Goal: Task Accomplishment & Management: Complete application form

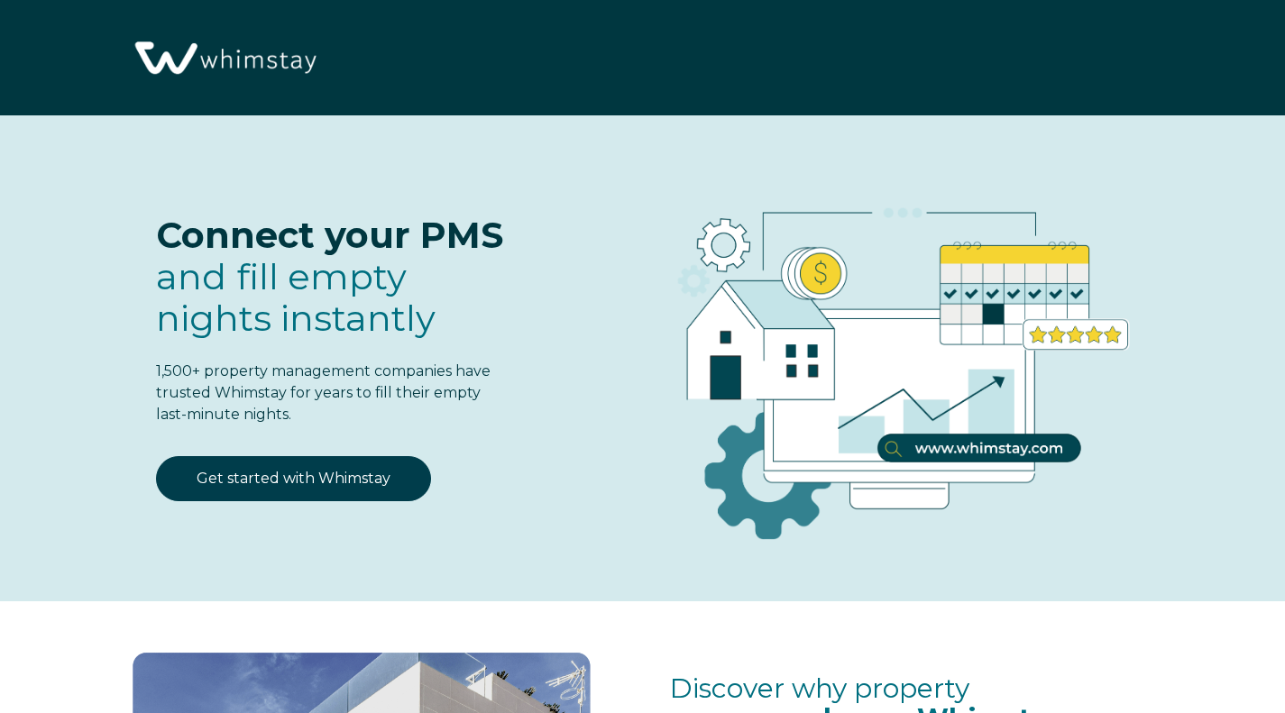
select select "MX"
select select "Standard"
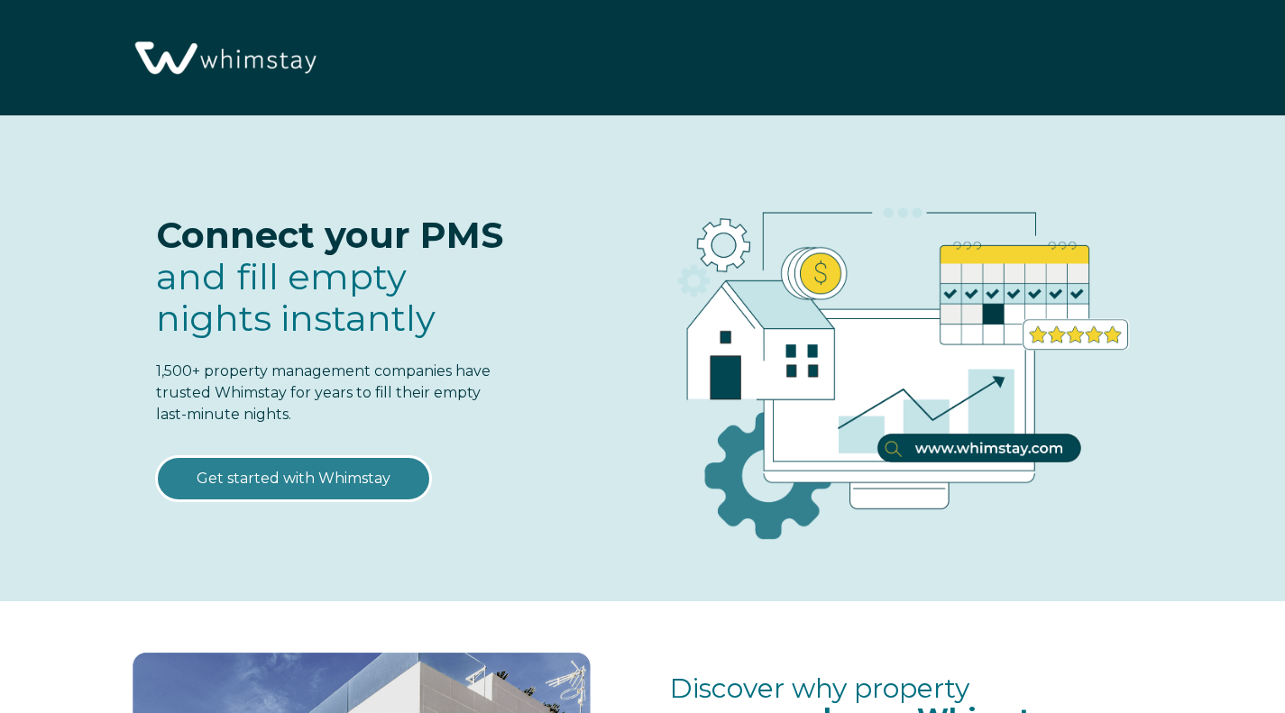
click at [357, 476] on link "Get started with Whimstay" at bounding box center [293, 478] width 275 height 45
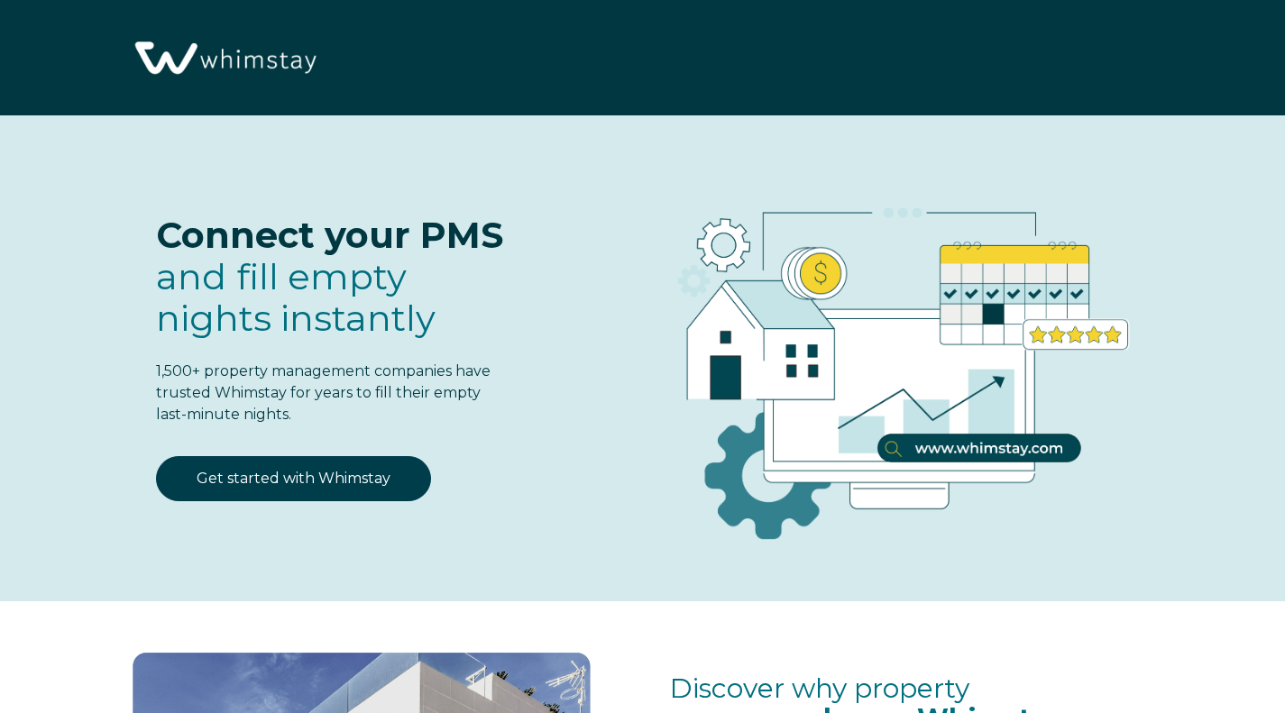
scroll to position [2177, 0]
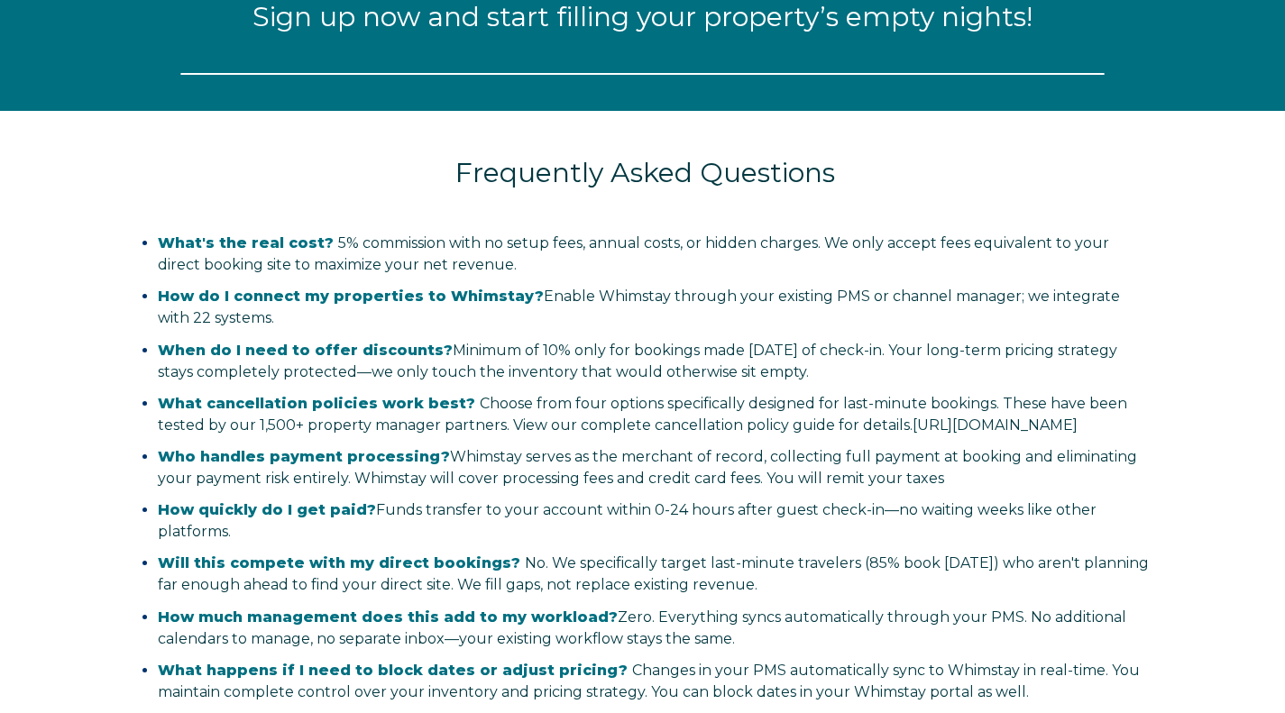
select select "MX"
select select "Standard"
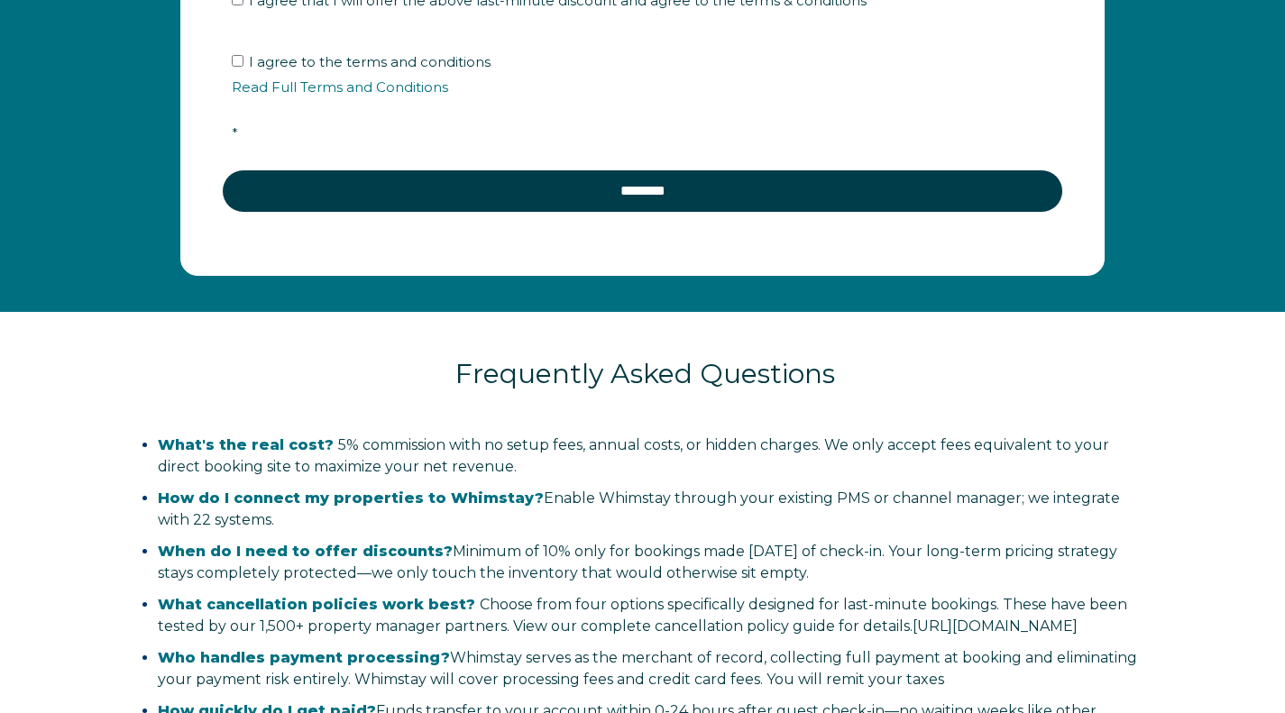
scroll to position [3317, 0]
